Goal: Task Accomplishment & Management: Use online tool/utility

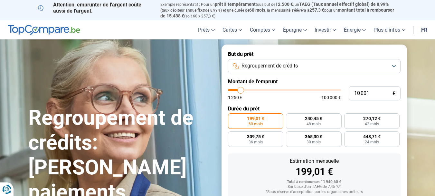
type input "12 750"
type input "12750"
type input "13 000"
type input "13000"
type input "13 250"
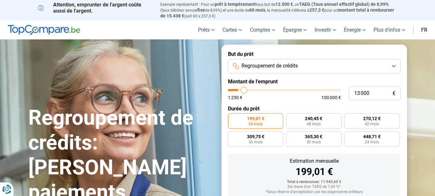
type input "13250"
type input "14 000"
type input "14000"
type input "14 500"
type input "14500"
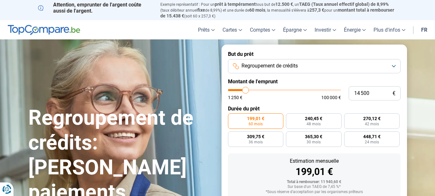
type input "15 750"
type input "15750"
type input "17 250"
type input "17250"
type input "18 000"
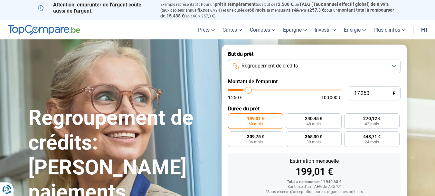
type input "18000"
type input "18 500"
type input "18500"
type input "18 750"
type input "18750"
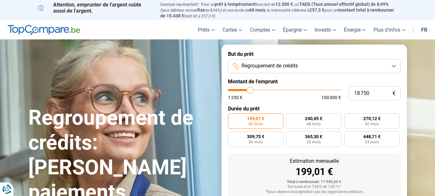
type input "19 250"
type input "19250"
type input "20 250"
type input "20250"
type input "20 500"
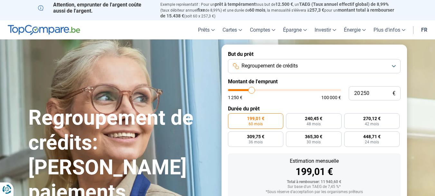
type input "20500"
type input "21 250"
type input "21250"
type input "21 500"
type input "21500"
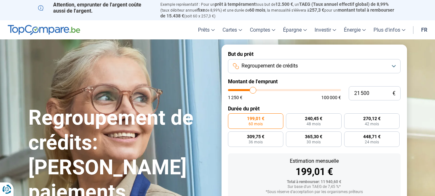
type input "21 750"
type input "21750"
type input "22 000"
type input "22000"
type input "22 750"
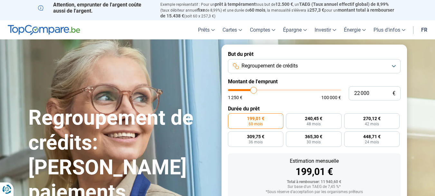
type input "22750"
type input "23 000"
type input "23000"
type input "23 250"
type input "23250"
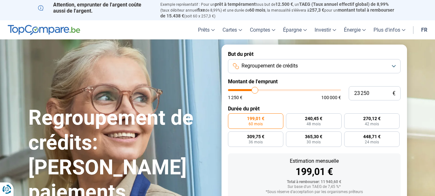
type input "23 500"
type input "23500"
type input "23 750"
type input "23750"
type input "24 250"
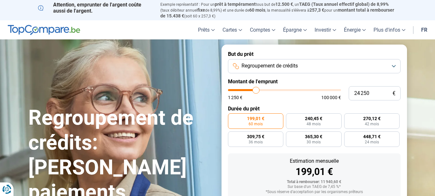
drag, startPoint x: 242, startPoint y: 90, endPoint x: 256, endPoint y: 89, distance: 14.5
type input "24250"
click at [256, 89] on input "range" at bounding box center [284, 90] width 113 height 2
radio input "false"
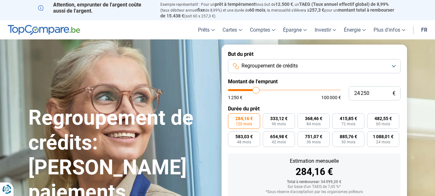
scroll to position [41, 0]
